Goal: Task Accomplishment & Management: Manage account settings

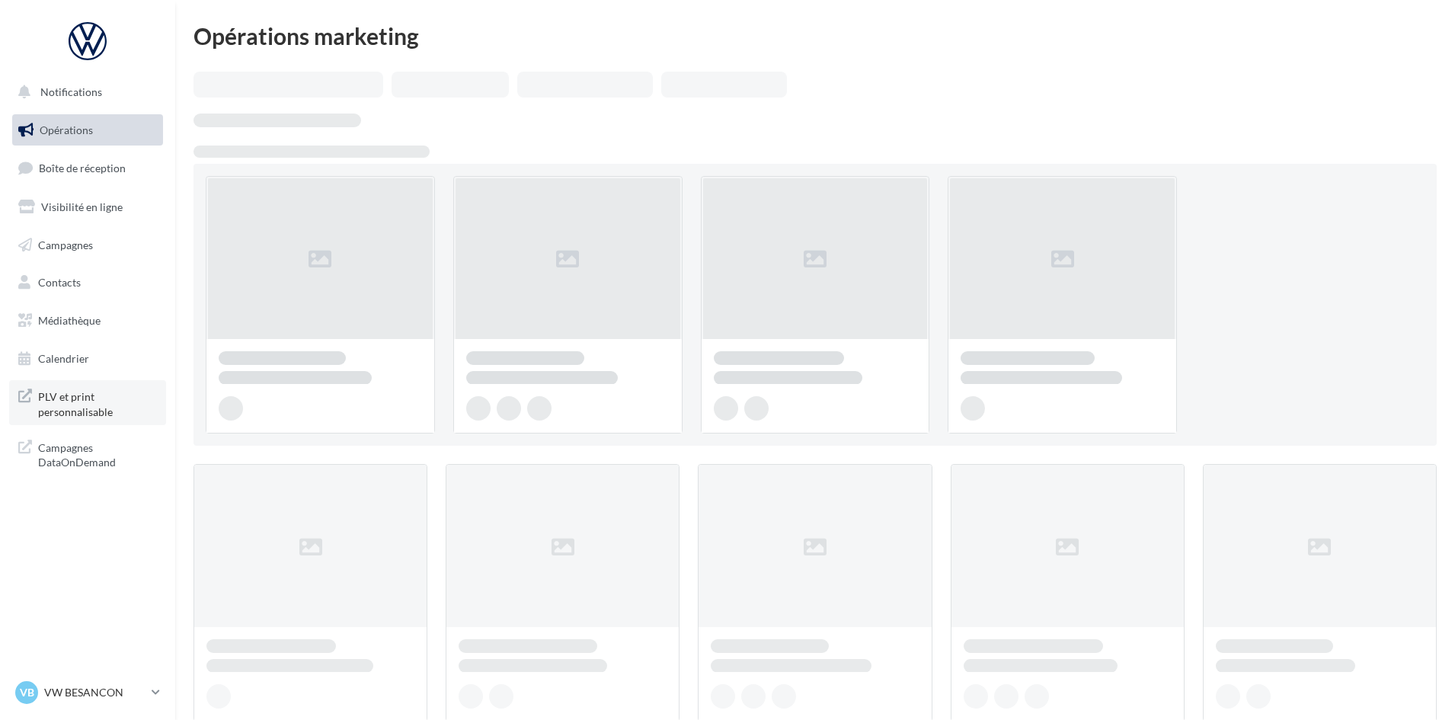
click at [69, 394] on span "PLV et print personnalisable" at bounding box center [97, 402] width 119 height 33
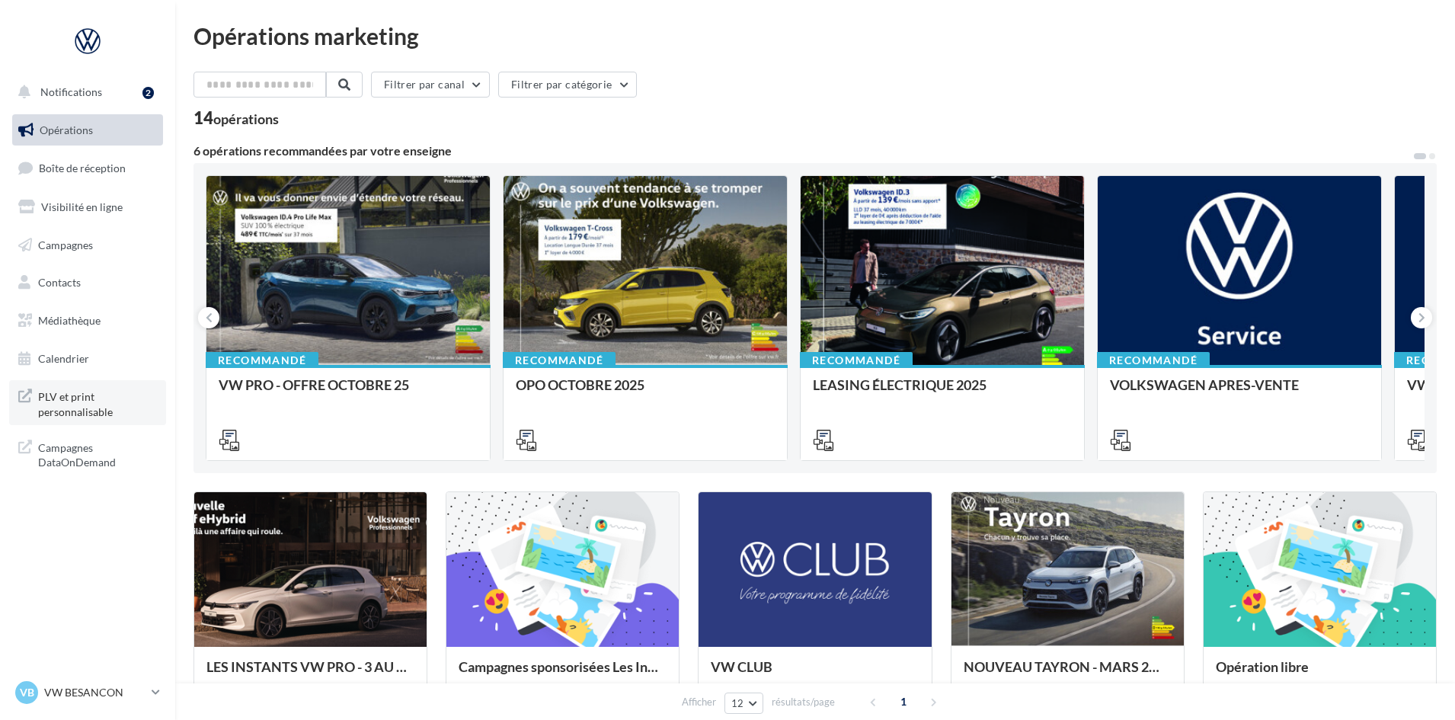
click at [76, 404] on span "PLV et print personnalisable" at bounding box center [97, 402] width 119 height 33
click at [149, 684] on link "VB VW BESANCON vw-bes-rob" at bounding box center [87, 692] width 151 height 29
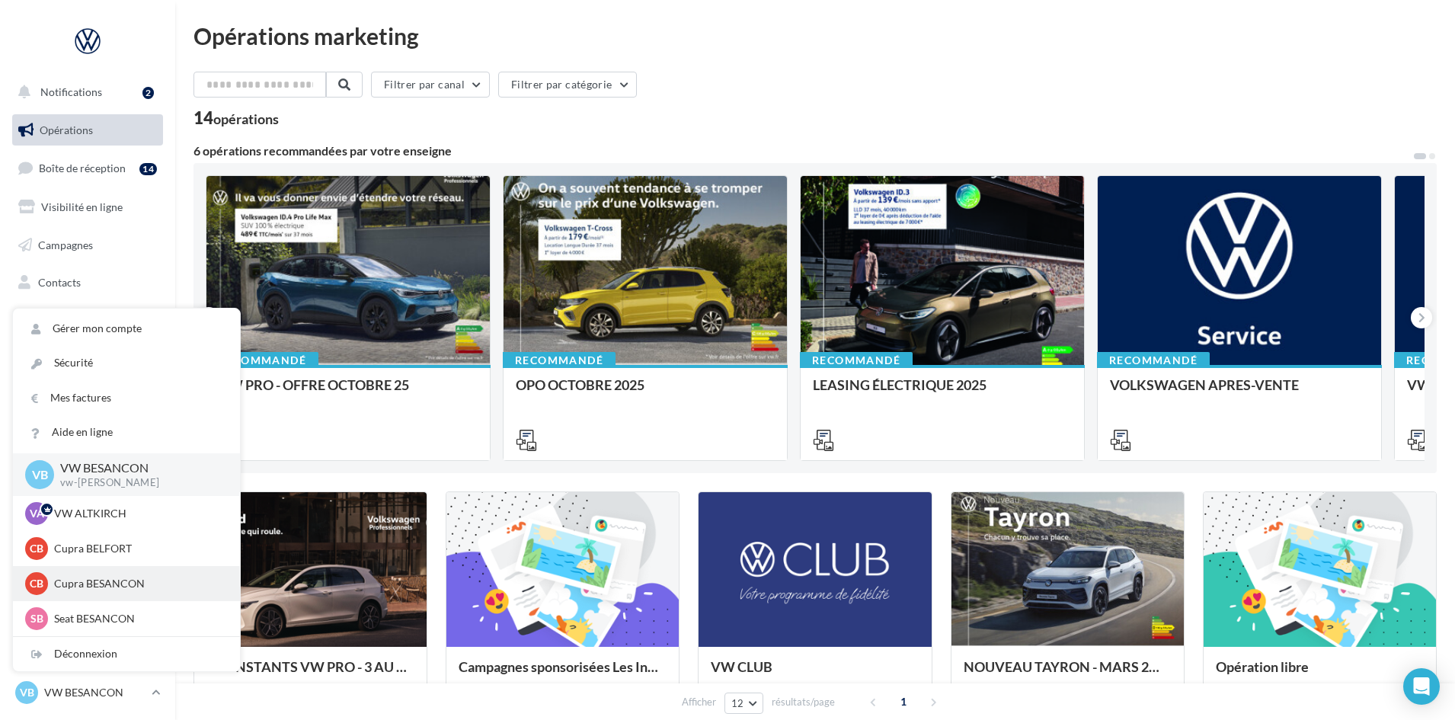
click at [115, 574] on div "CB Cupra BESANCON cupra_besancon" at bounding box center [126, 583] width 203 height 23
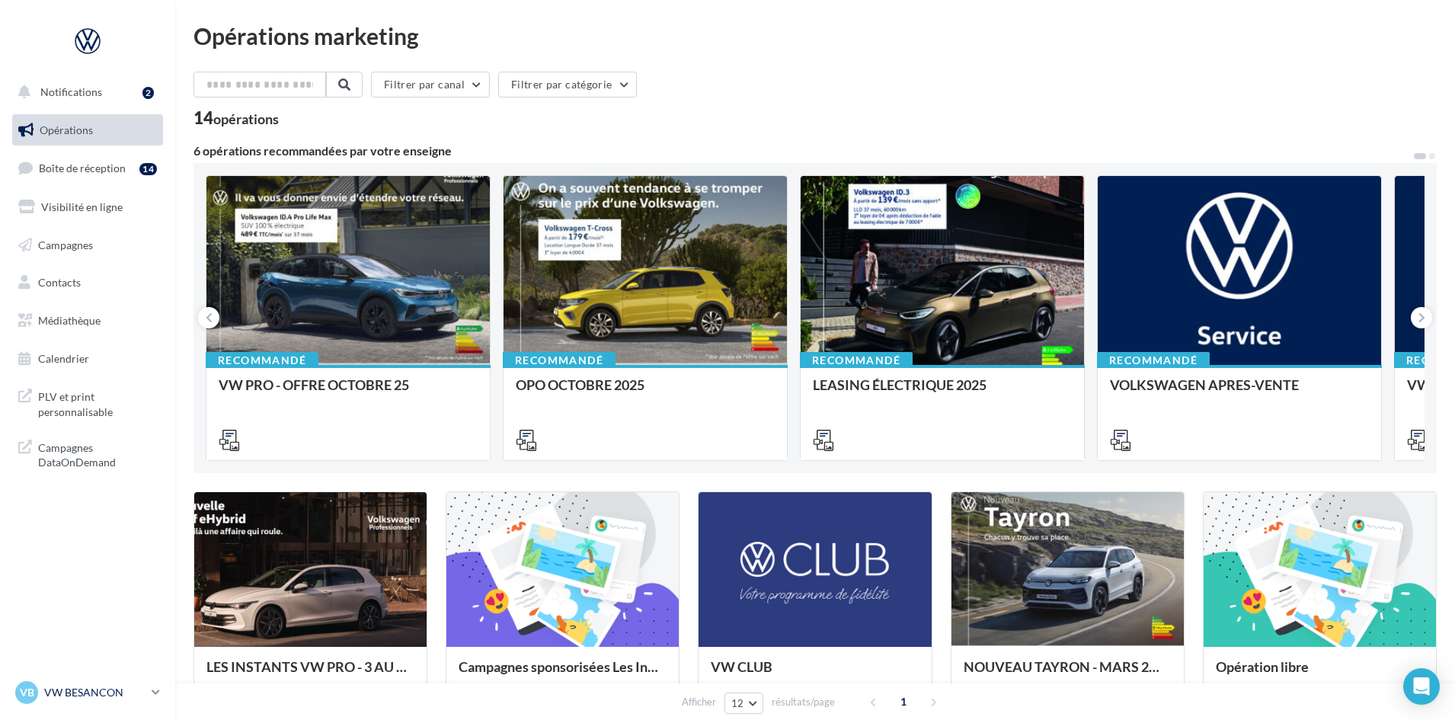
click at [158, 688] on icon at bounding box center [156, 692] width 8 height 13
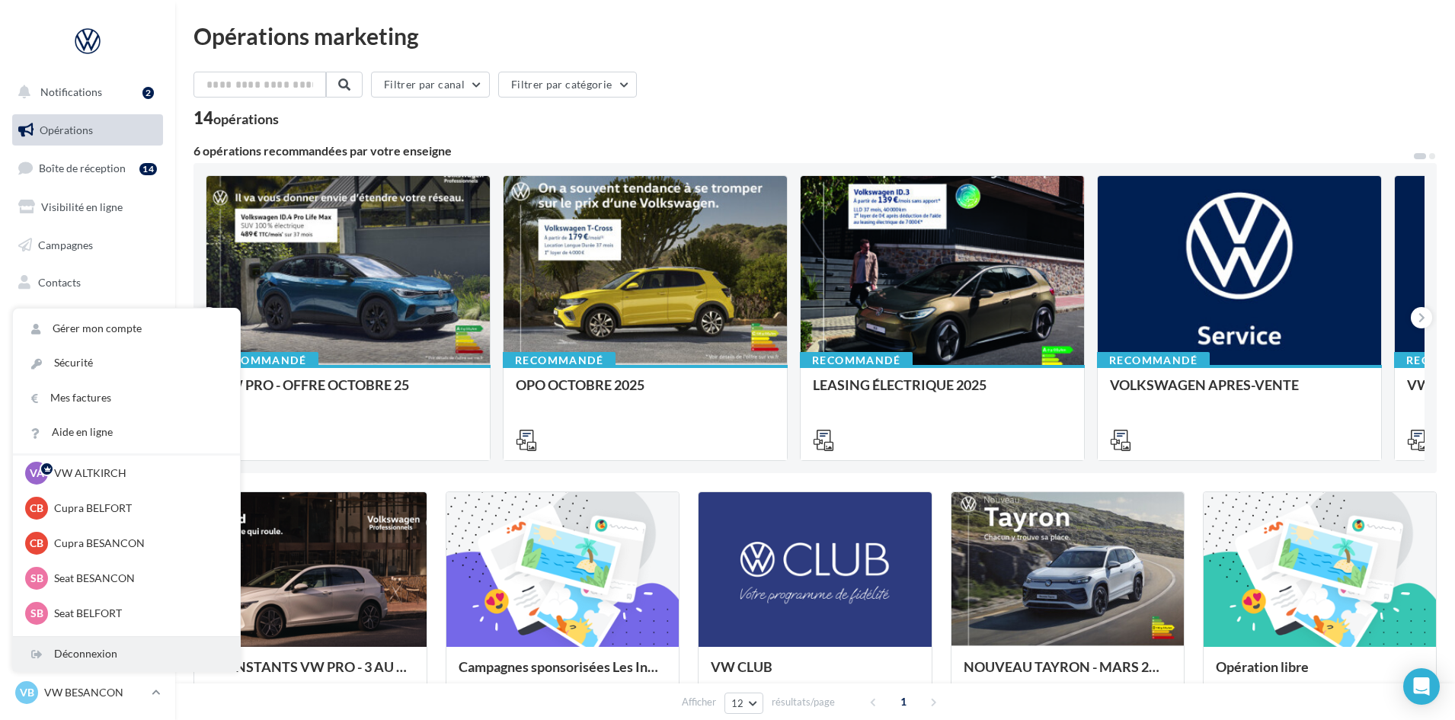
scroll to position [76, 0]
click at [88, 647] on div "Déconnexion" at bounding box center [126, 654] width 227 height 34
